Goal: Information Seeking & Learning: Learn about a topic

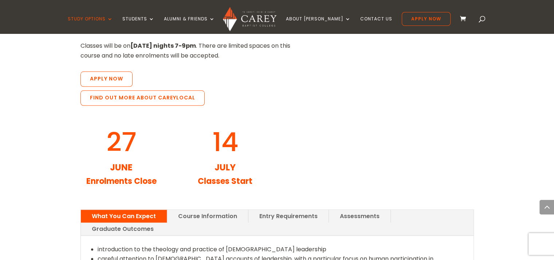
scroll to position [787, 0]
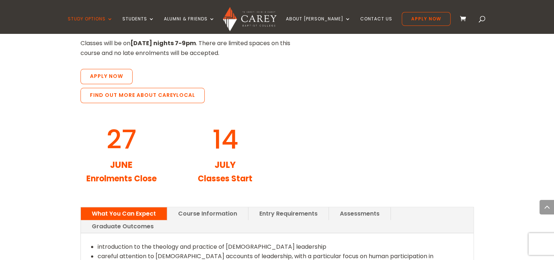
click at [201, 207] on link "Course Information" at bounding box center [207, 213] width 81 height 13
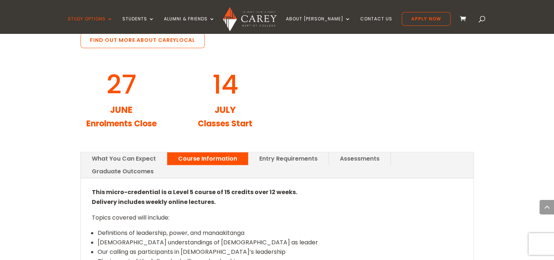
scroll to position [844, 0]
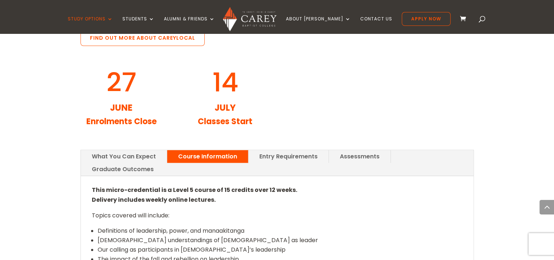
click at [286, 150] on link "Entry Requirements" at bounding box center [288, 156] width 80 height 13
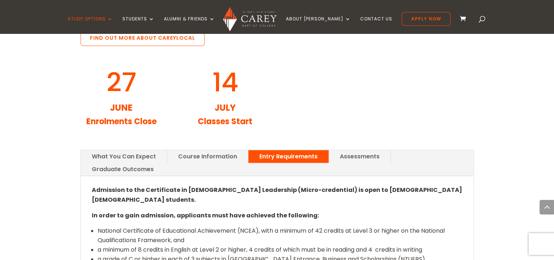
click at [358, 150] on link "Assessments" at bounding box center [360, 156] width 62 height 13
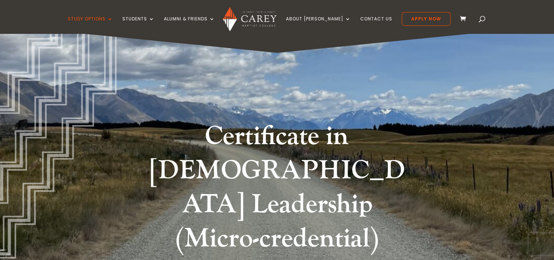
scroll to position [0, 0]
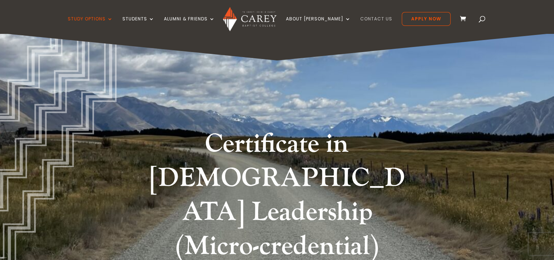
click at [363, 20] on link "Contact Us" at bounding box center [376, 24] width 32 height 17
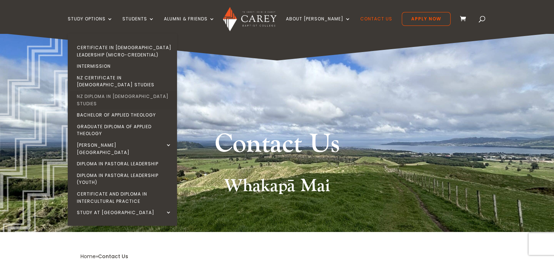
click at [136, 91] on link "NZ Diploma in [DEMOGRAPHIC_DATA] Studies" at bounding box center [124, 100] width 109 height 19
